Goal: Find specific page/section: Find specific page/section

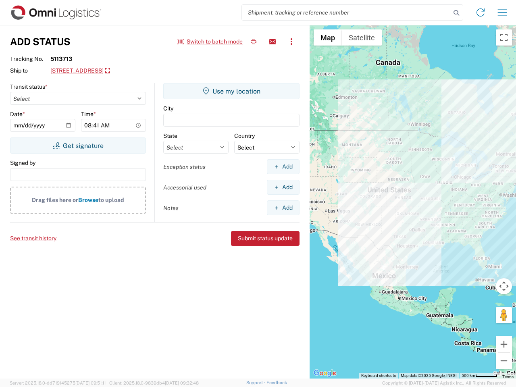
click at [346, 12] on input "search" at bounding box center [346, 12] width 209 height 15
click at [456, 13] on icon at bounding box center [455, 12] width 11 height 11
click at [480, 12] on icon at bounding box center [480, 12] width 13 height 13
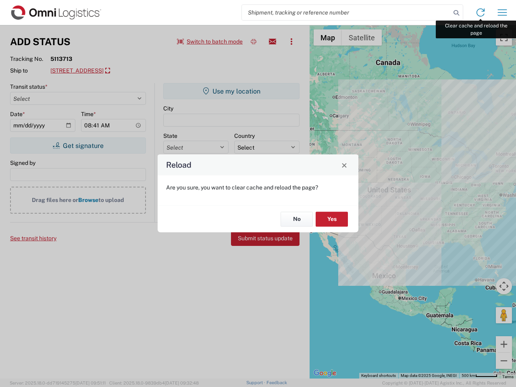
click at [502, 12] on div "Reload Are you sure, you want to clear cache and reload the page? No Yes" at bounding box center [258, 193] width 516 height 387
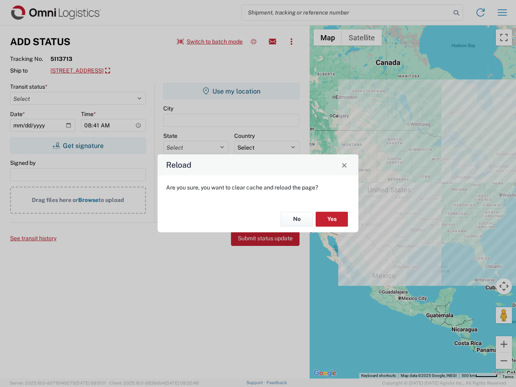
click at [210, 42] on div "Reload Are you sure, you want to clear cache and reload the page? No Yes" at bounding box center [258, 193] width 516 height 387
click at [253, 42] on div "Reload Are you sure, you want to clear cache and reload the page? No Yes" at bounding box center [258, 193] width 516 height 387
click at [272, 42] on div "Reload Are you sure, you want to clear cache and reload the page? No Yes" at bounding box center [258, 193] width 516 height 387
click at [291, 42] on div "Reload Are you sure, you want to clear cache and reload the page? No Yes" at bounding box center [258, 193] width 516 height 387
click at [125, 71] on div "Reload Are you sure, you want to clear cache and reload the page? No Yes" at bounding box center [258, 193] width 516 height 387
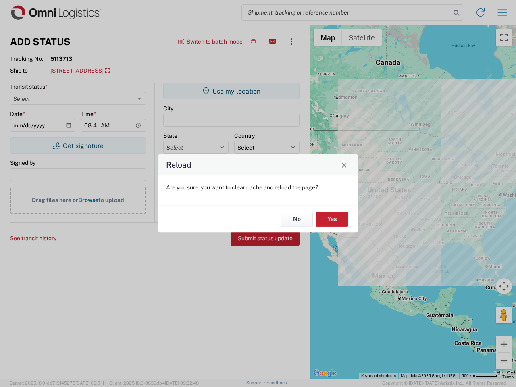
click at [78, 145] on div "Reload Are you sure, you want to clear cache and reload the page? No Yes" at bounding box center [258, 193] width 516 height 387
